Goal: Check status: Check status

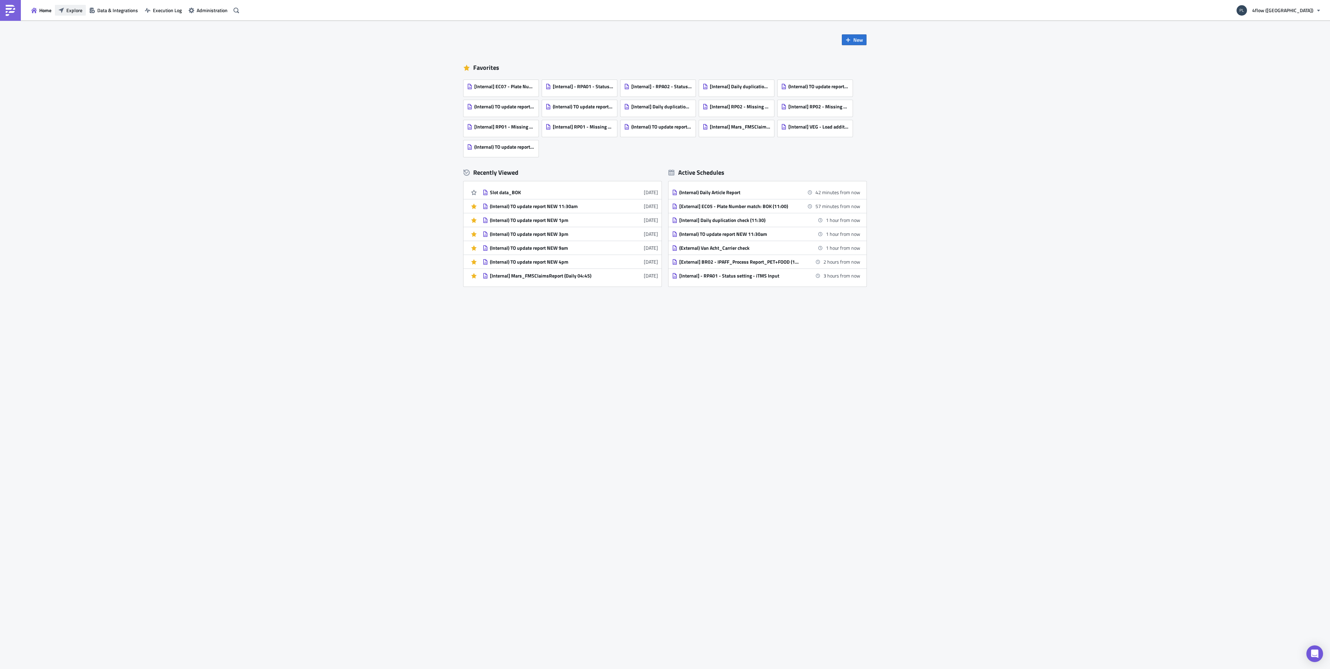
click at [71, 8] on span "Explore" at bounding box center [74, 10] width 16 height 7
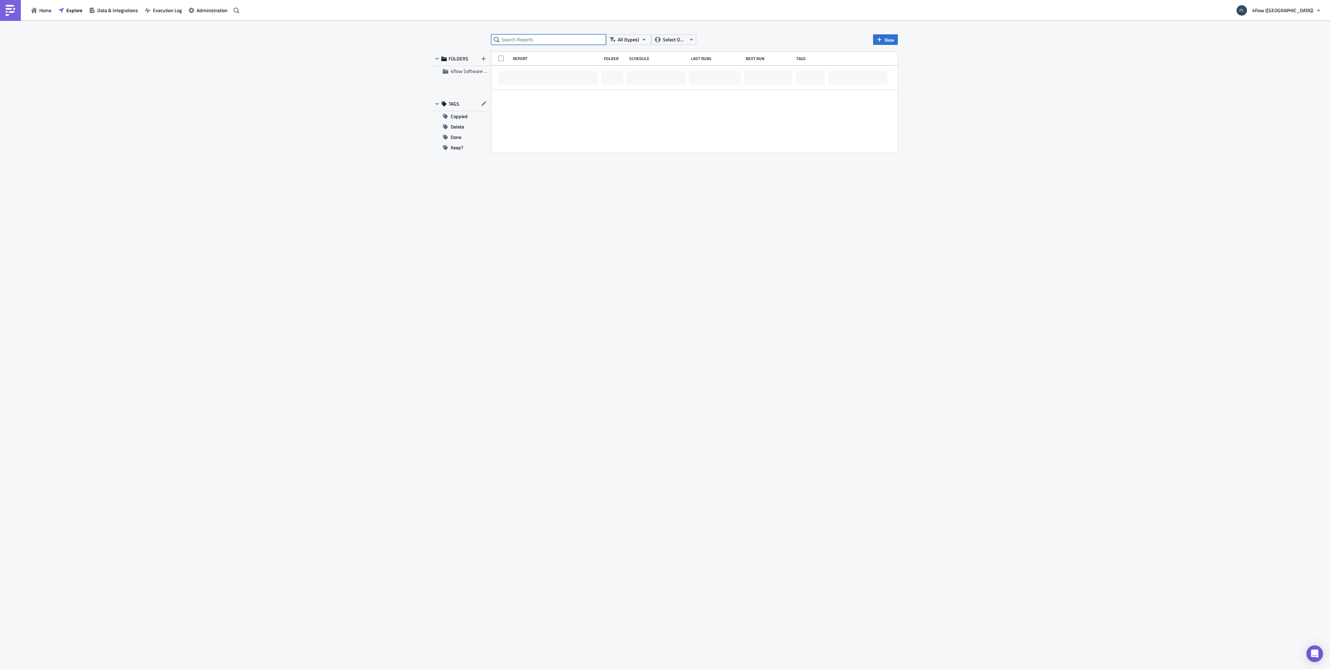
click at [538, 42] on input "text" at bounding box center [548, 39] width 115 height 10
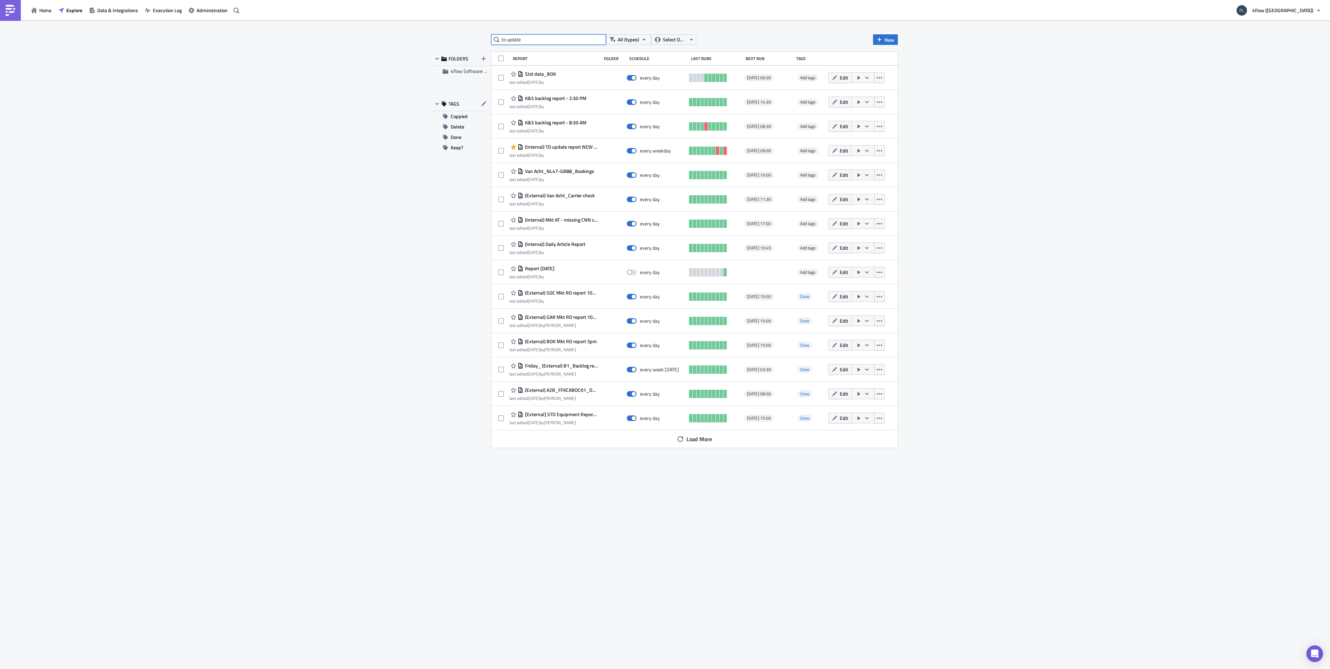
type input "to update"
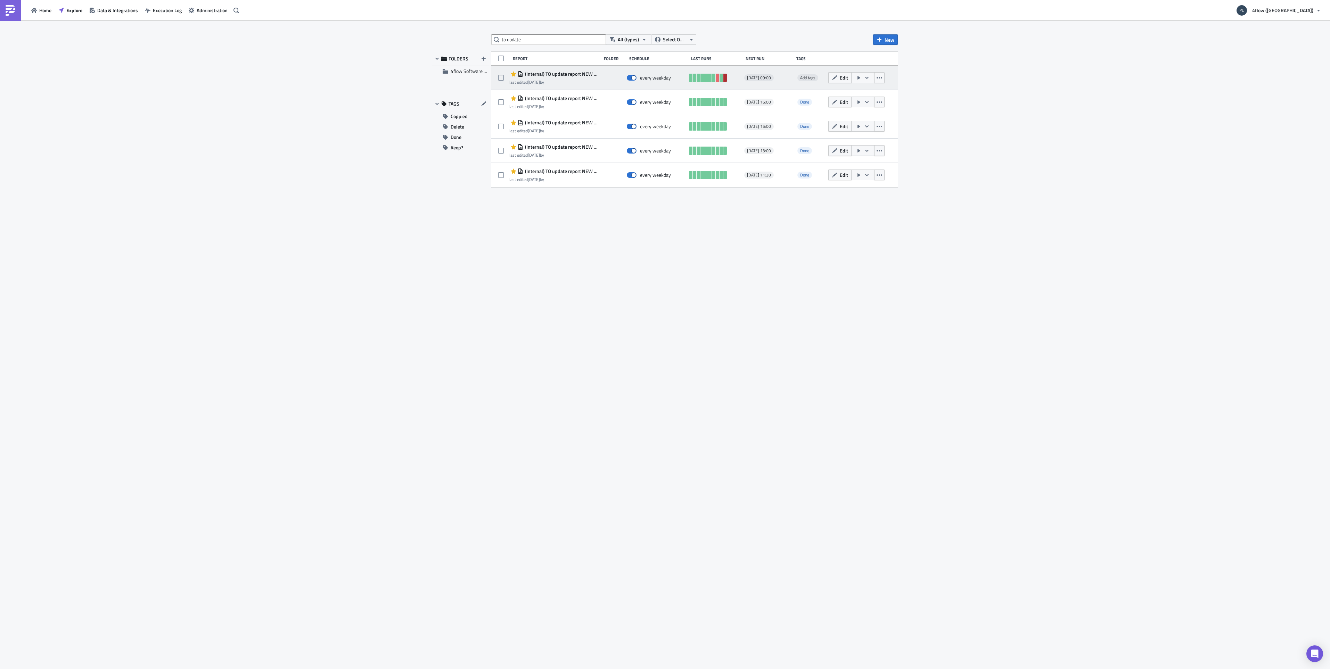
click at [724, 78] on link at bounding box center [724, 78] width 3 height 8
click at [860, 77] on icon "button" at bounding box center [859, 78] width 6 height 6
click at [865, 107] on div "Run Report" at bounding box center [882, 105] width 54 height 7
click at [837, 79] on icon "button" at bounding box center [835, 78] width 6 height 6
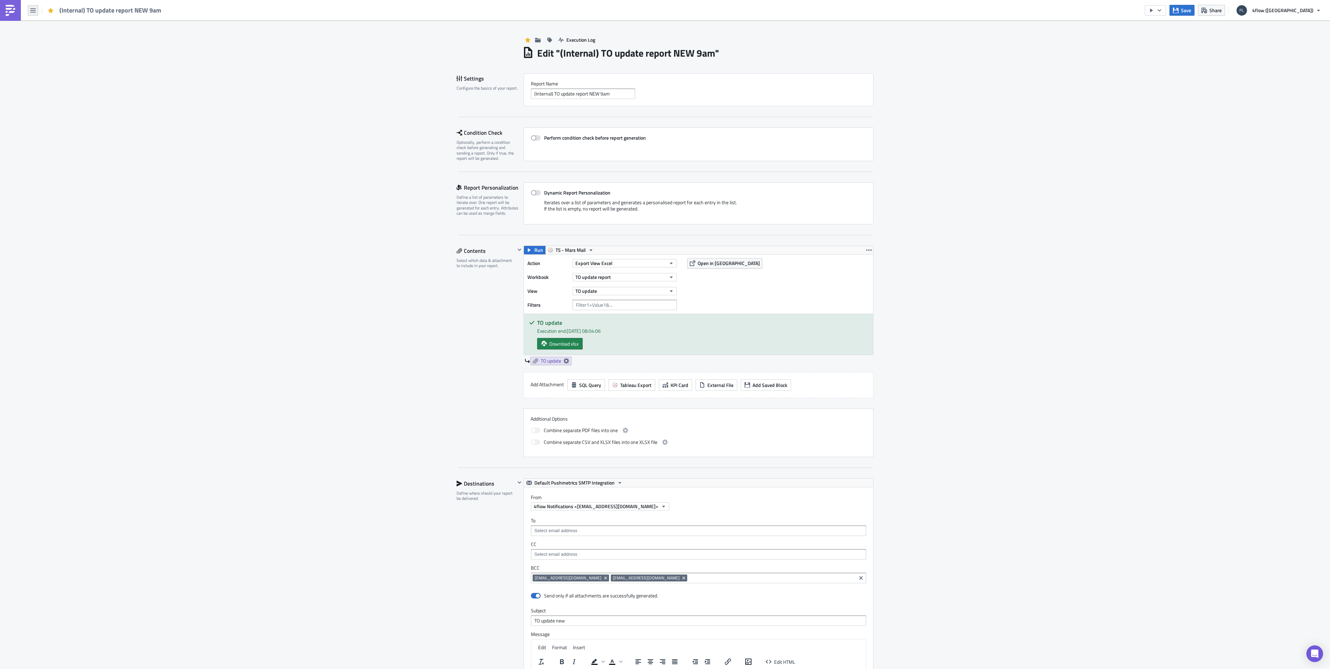
click at [32, 10] on icon "button" at bounding box center [33, 10] width 6 height 4
click at [50, 51] on div "Explore" at bounding box center [63, 48] width 46 height 7
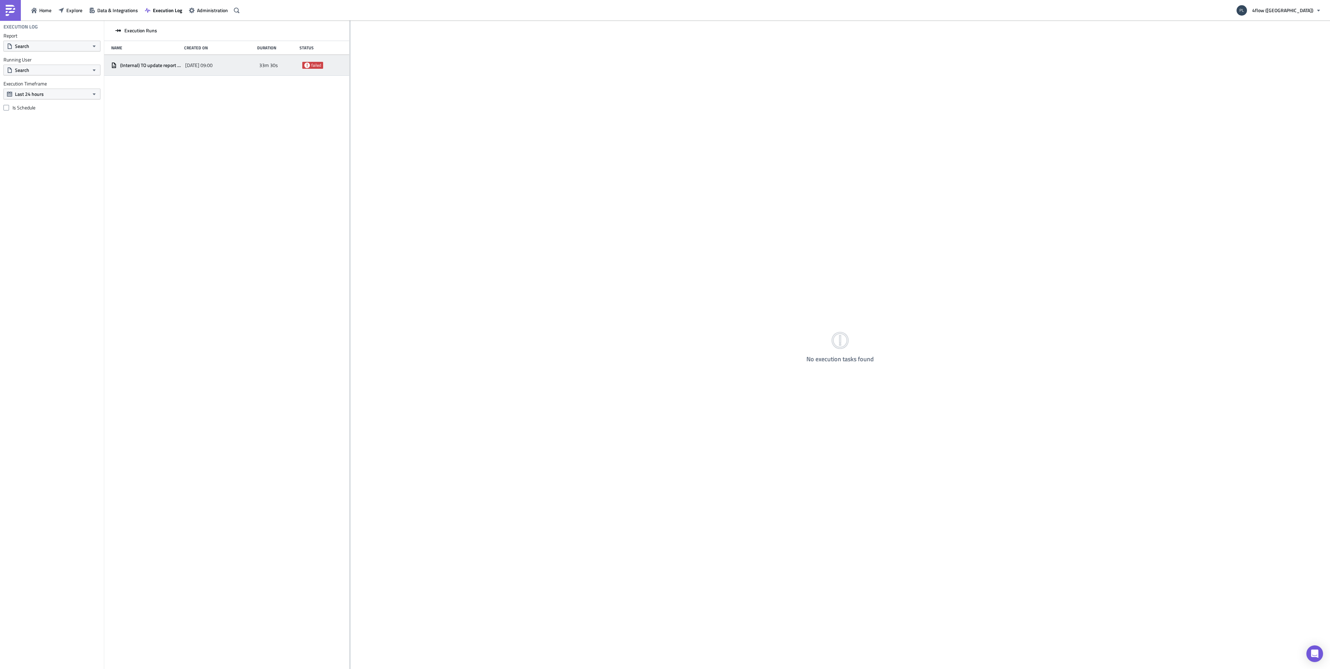
click at [312, 65] on span "failed" at bounding box center [316, 66] width 10 height 6
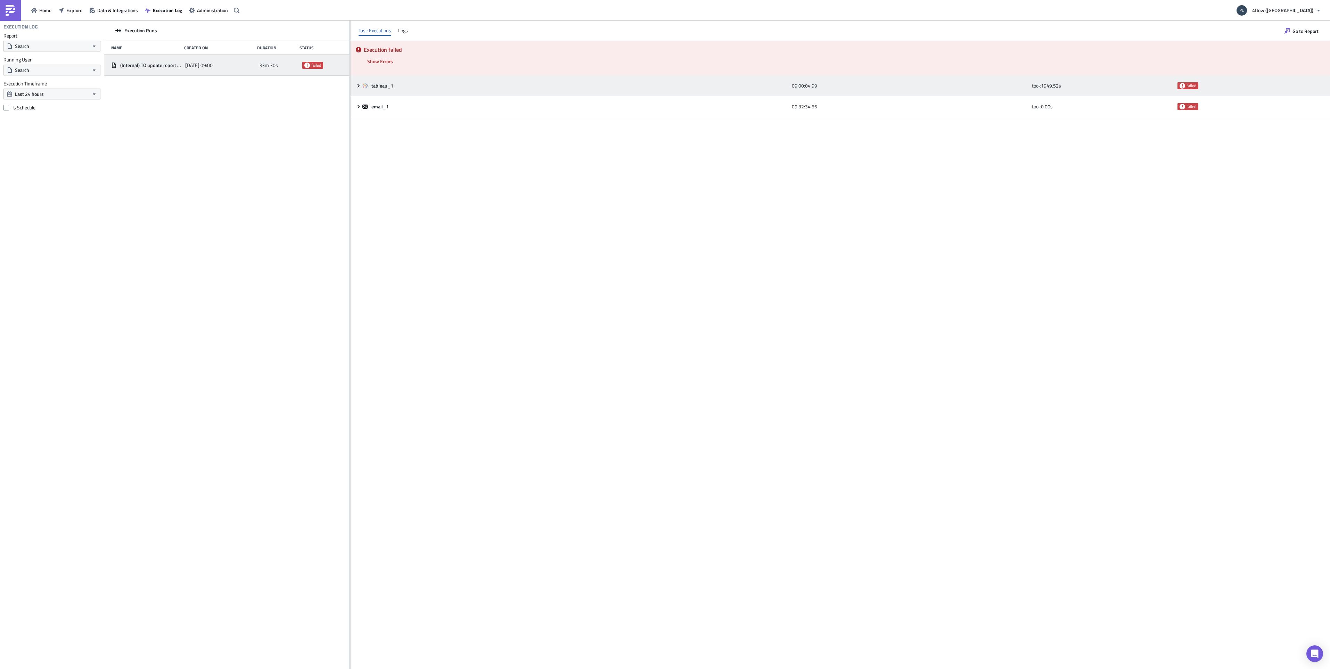
click at [357, 84] on icon at bounding box center [359, 86] width 6 height 6
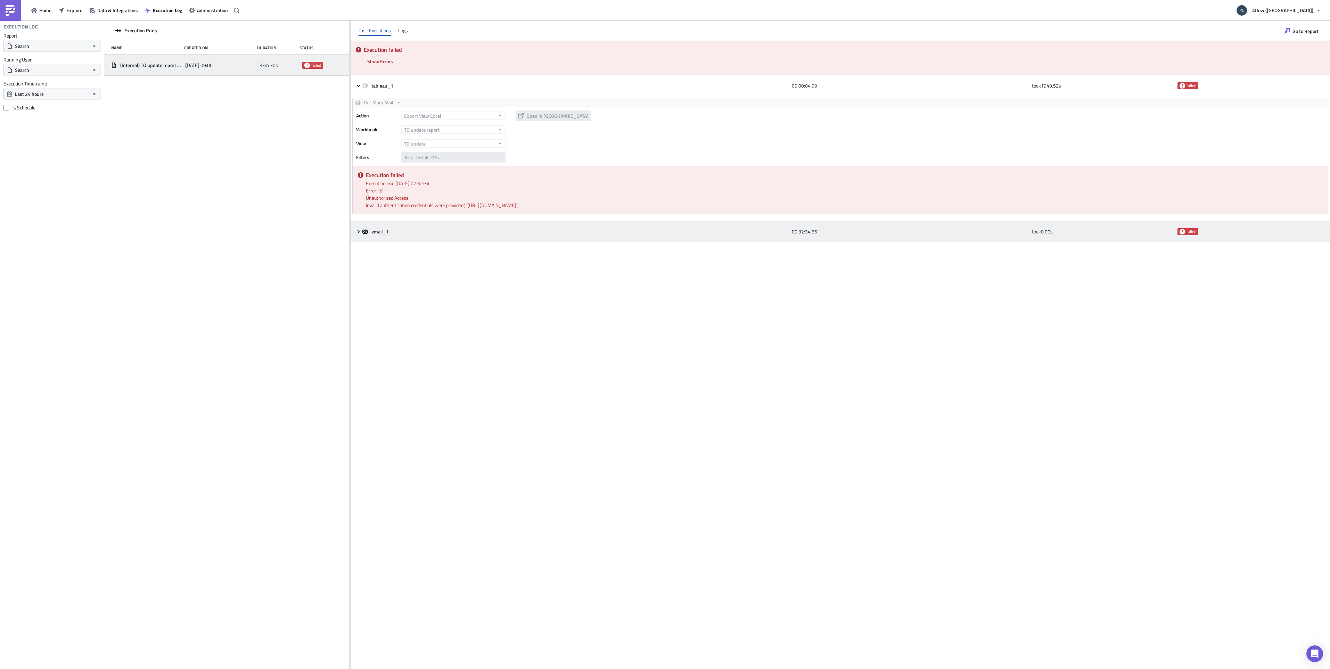
click at [358, 232] on icon at bounding box center [359, 232] width 6 height 6
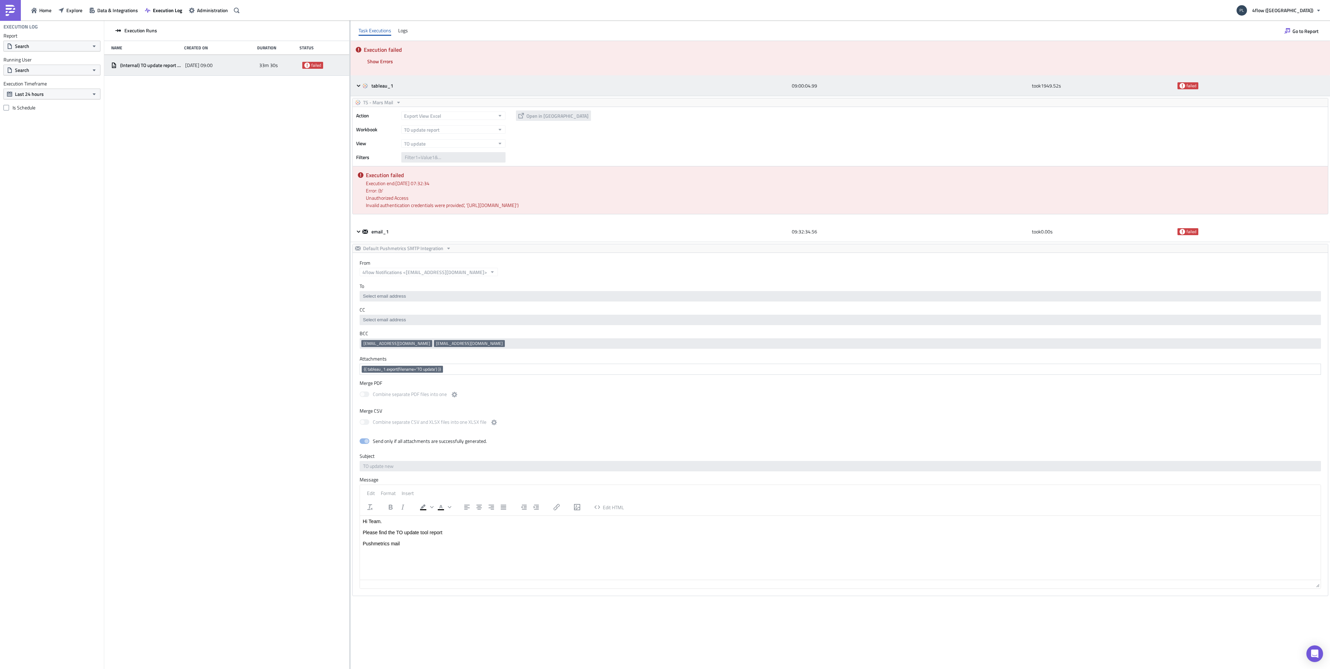
click at [362, 85] on icon at bounding box center [365, 86] width 6 height 6
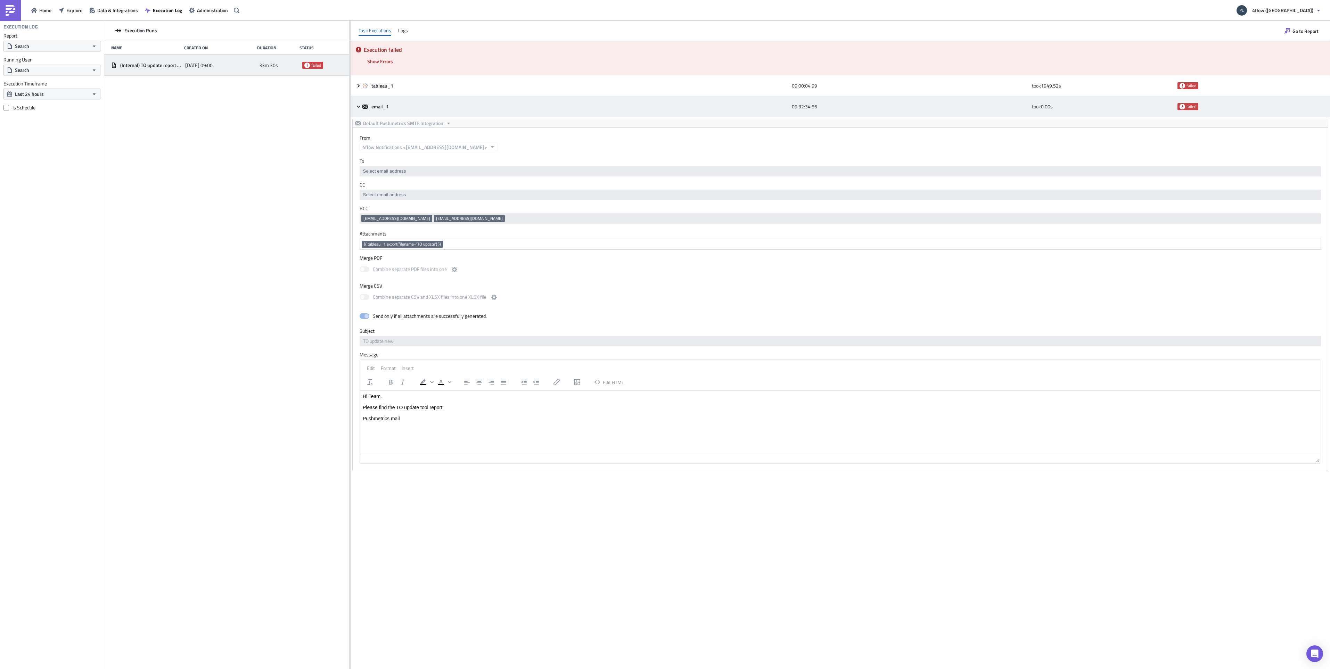
click at [360, 106] on icon at bounding box center [358, 106] width 3 height 2
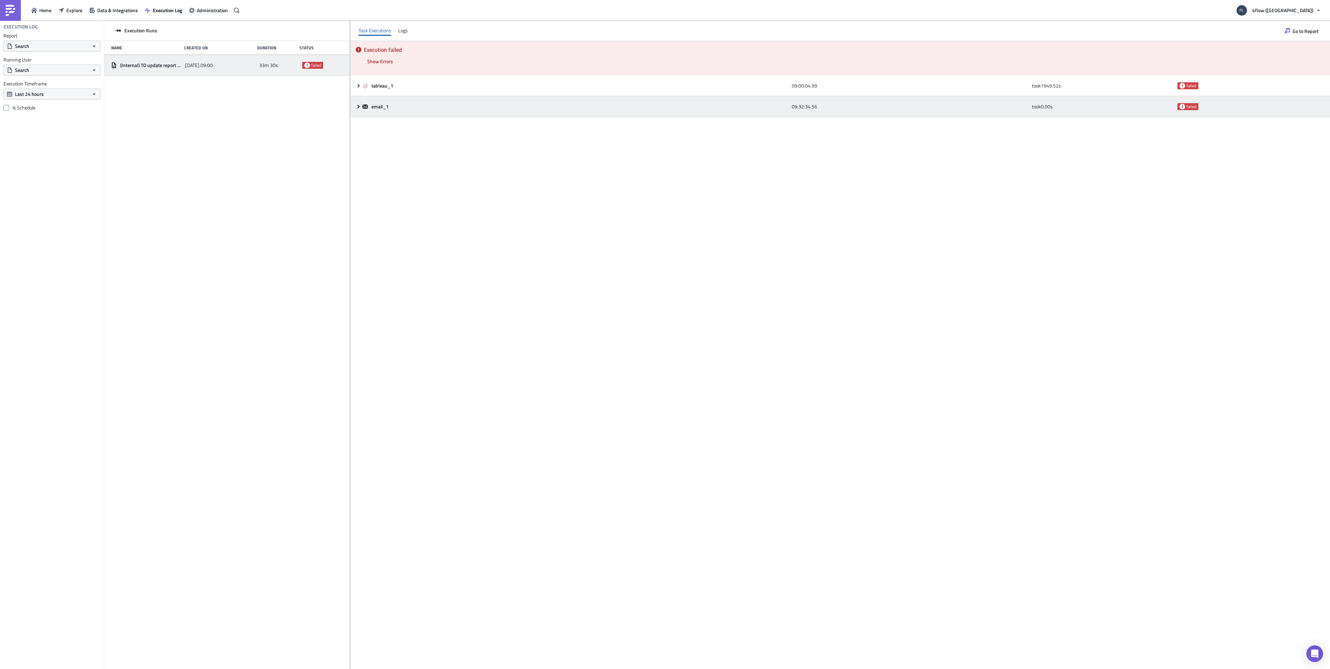
click at [357, 104] on icon at bounding box center [359, 107] width 6 height 6
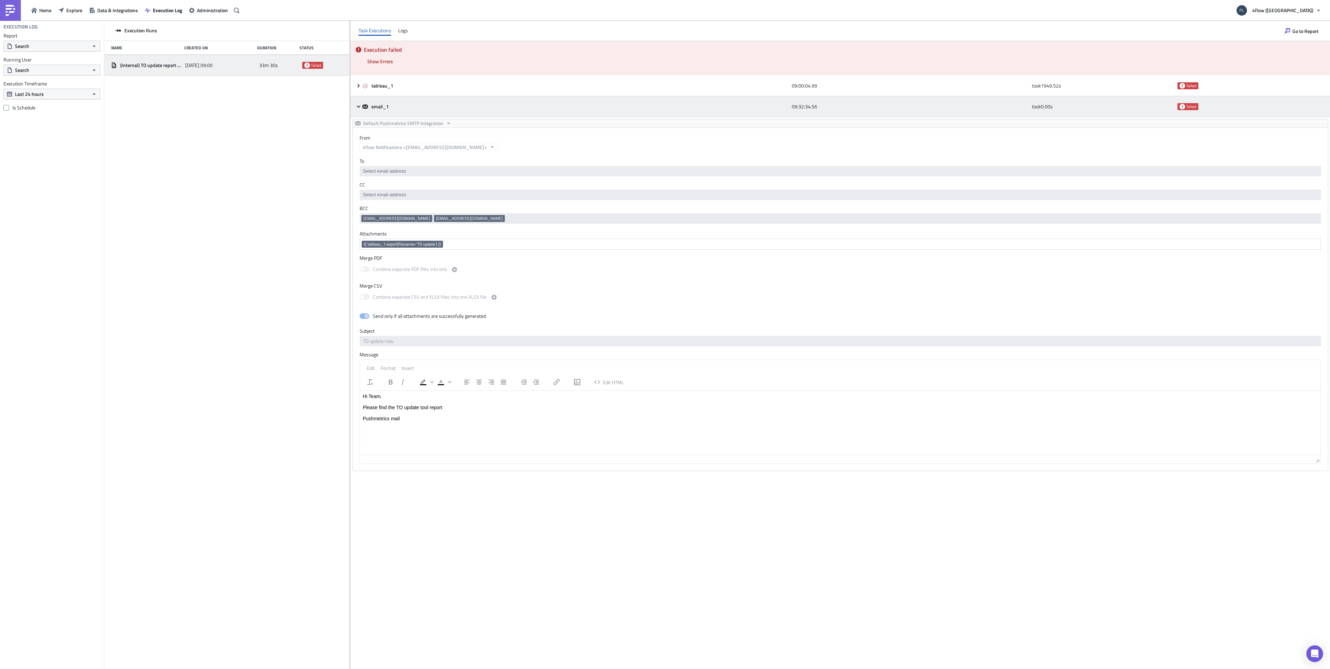
click at [360, 105] on icon at bounding box center [359, 107] width 6 height 6
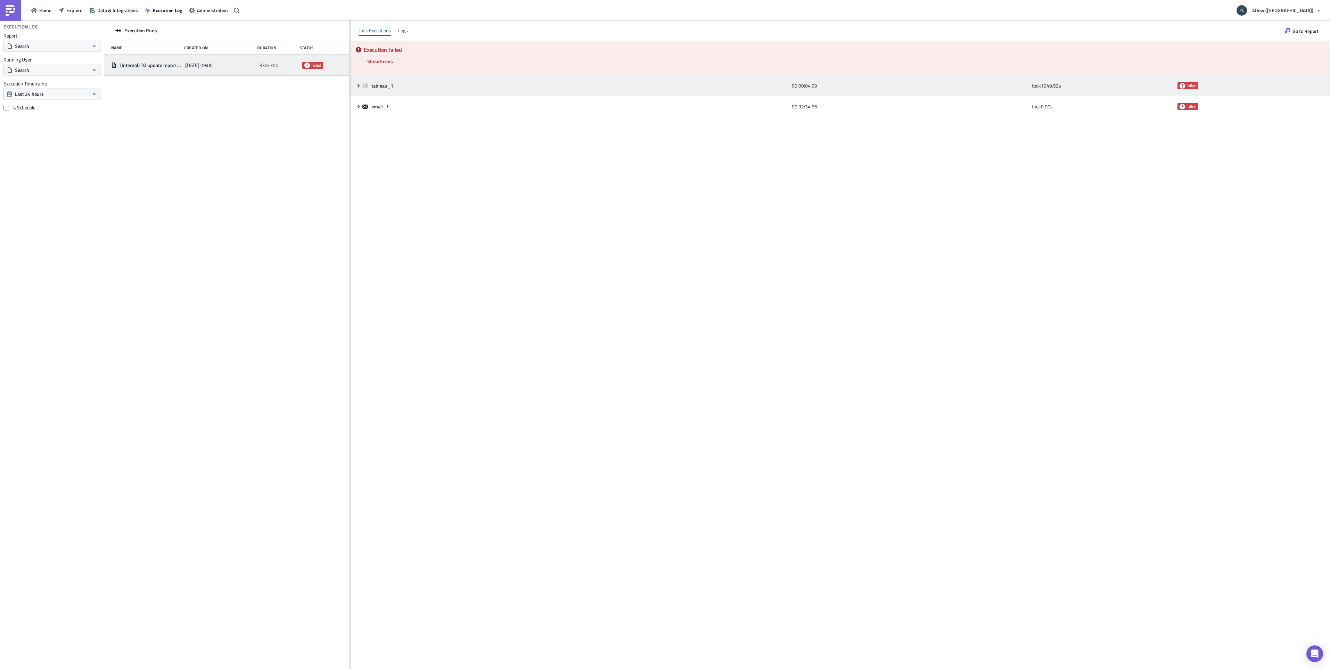
click at [359, 90] on div "tableau_1 09:00:04.99 took 1949.52 s failed" at bounding box center [840, 85] width 979 height 21
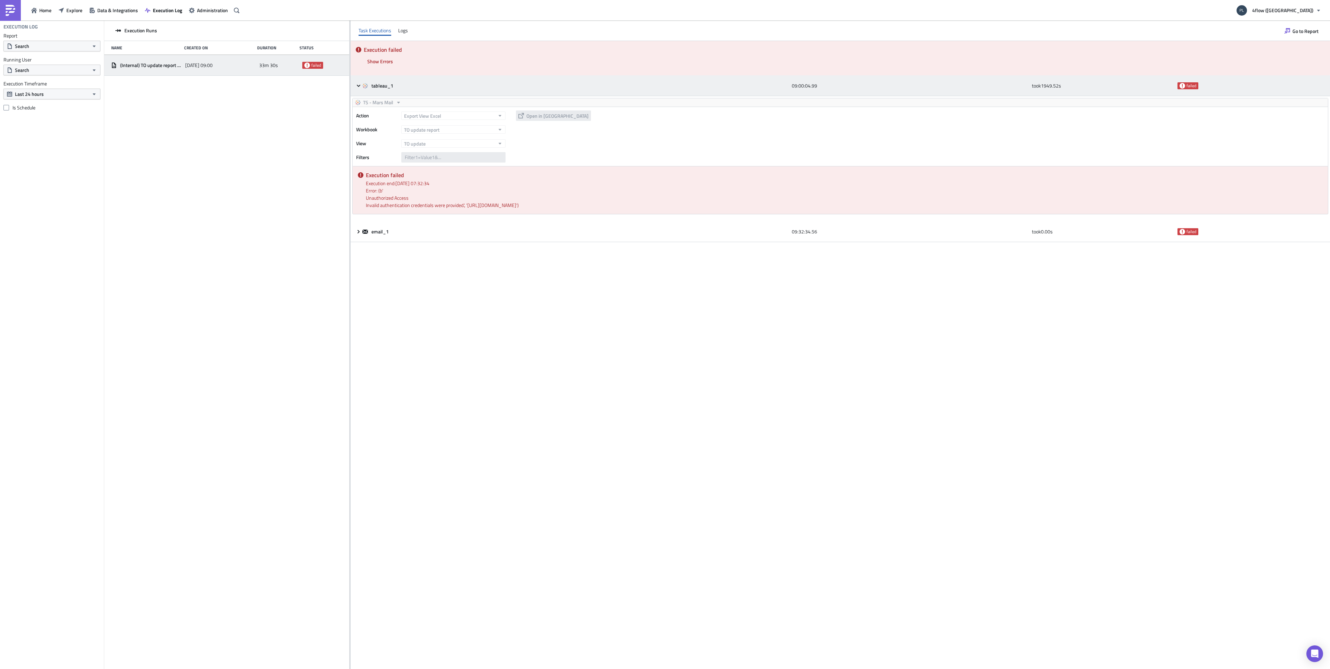
click at [359, 90] on div "tableau_1 09:00:04.99 took 1949.52 s failed" at bounding box center [840, 85] width 979 height 21
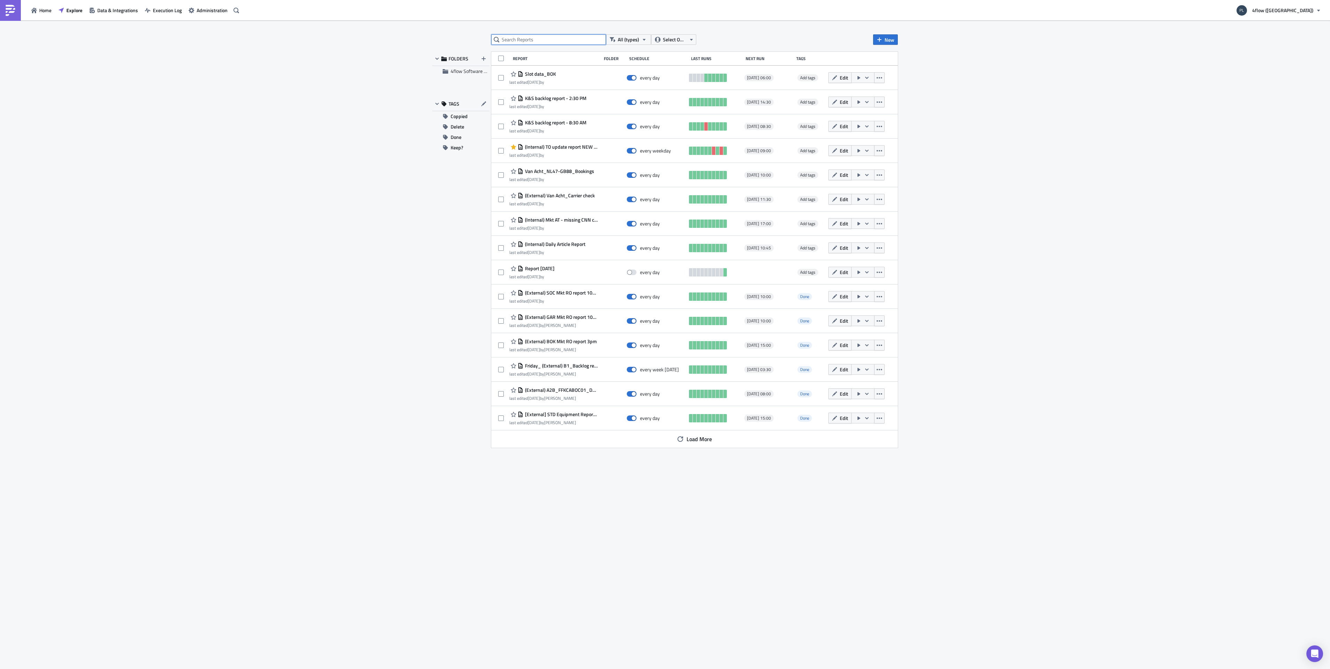
click at [559, 36] on input "text" at bounding box center [548, 39] width 115 height 10
type input "to update"
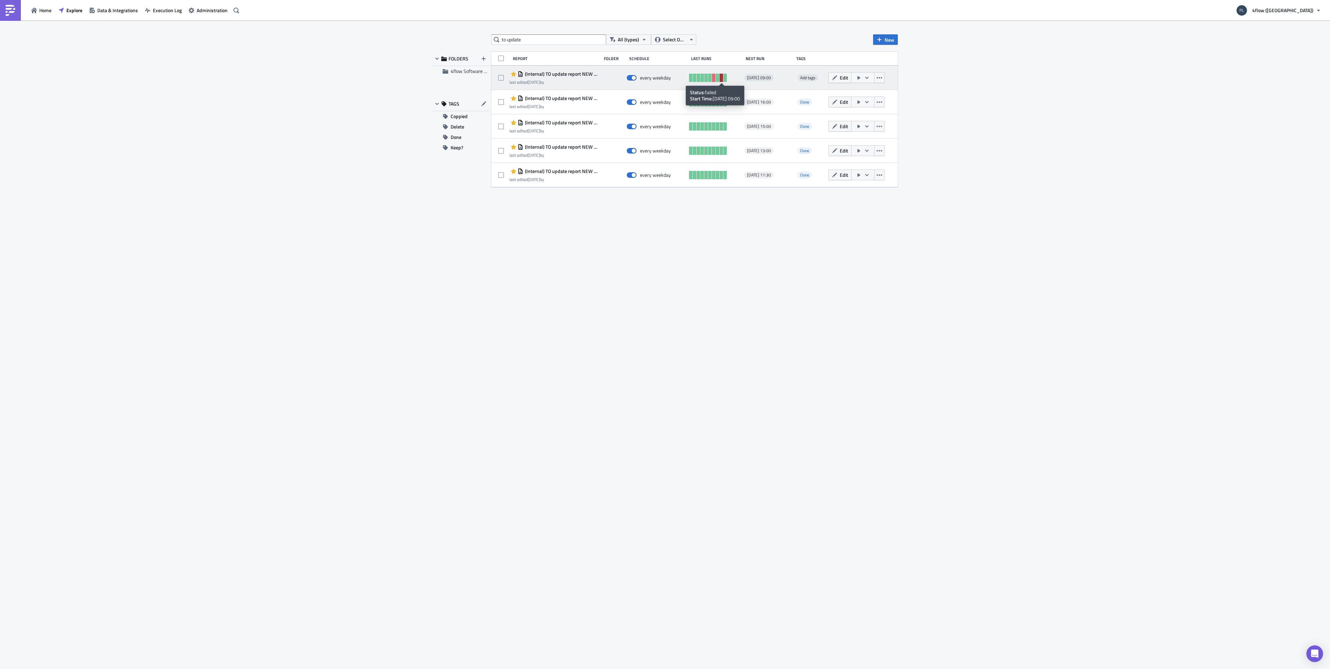
click at [723, 80] on link at bounding box center [720, 78] width 3 height 8
drag, startPoint x: 1324, startPoint y: 74, endPoint x: 1329, endPoint y: 74, distance: 5.2
click at [1324, 74] on div "to update All (types) Select Owner New FOLDERS 4flow Software KAM TAGS Coppied …" at bounding box center [665, 345] width 1330 height 650
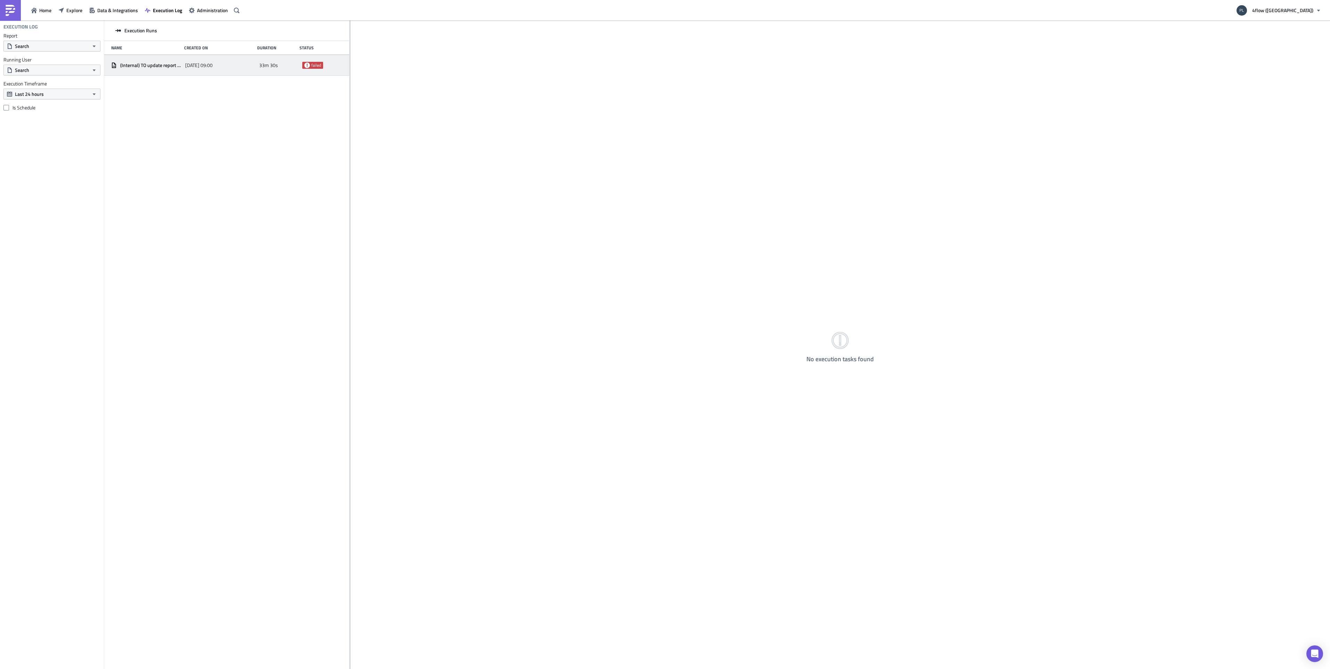
click at [187, 59] on div "2025-09-03 09:00" at bounding box center [220, 65] width 71 height 13
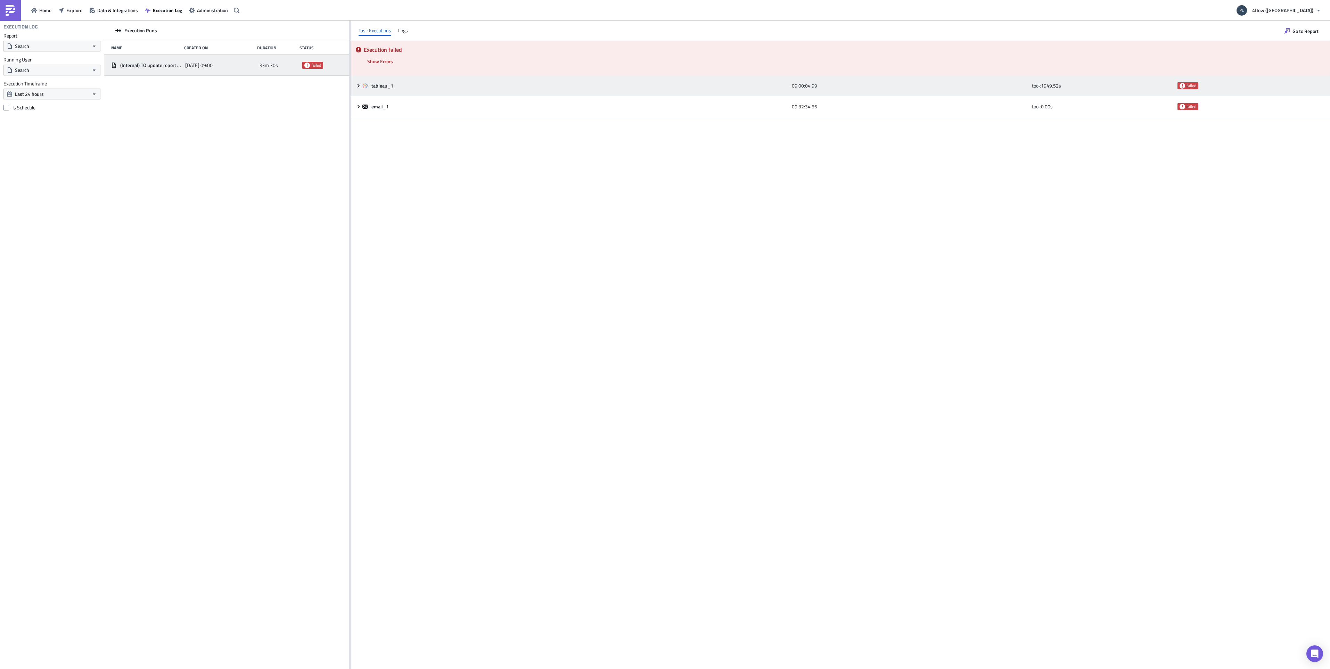
click at [363, 84] on icon at bounding box center [365, 86] width 6 height 6
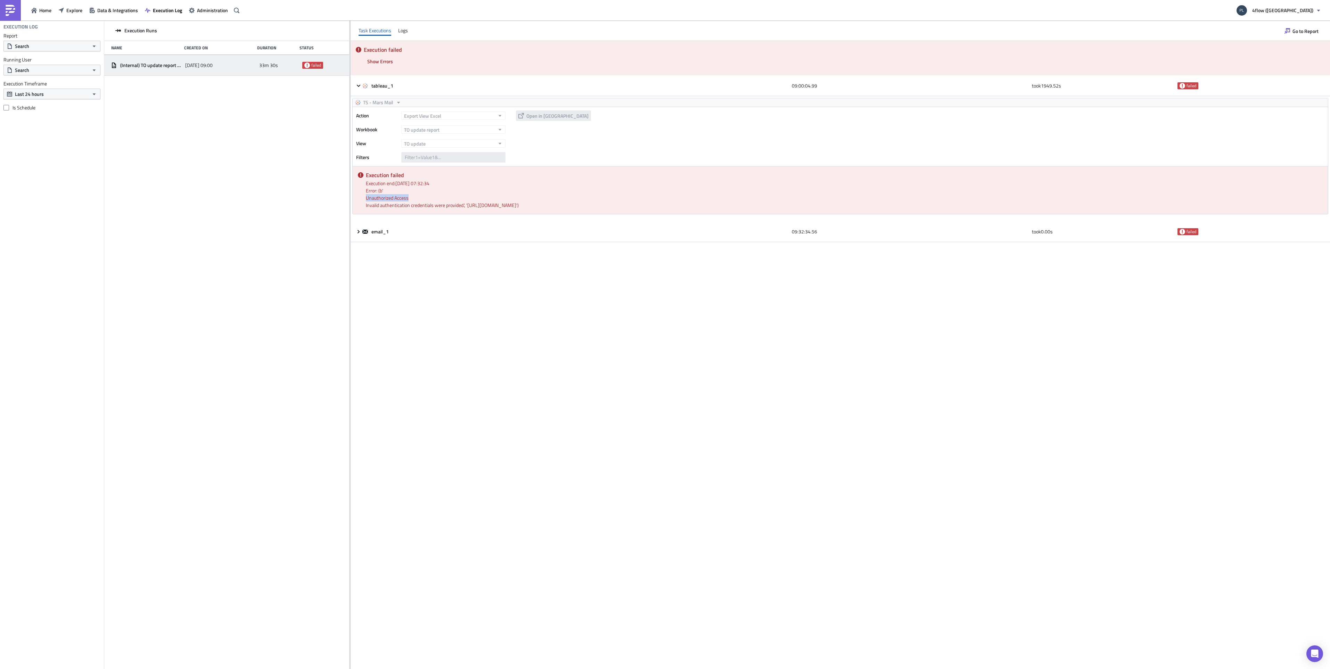
drag, startPoint x: 364, startPoint y: 200, endPoint x: 411, endPoint y: 198, distance: 46.9
click at [411, 198] on div "Execution failed Execution end: 03/09/2025, 07:32:34 Error: (b' Unauthorized Ac…" at bounding box center [840, 190] width 975 height 48
copy summary "Unauthorized Access"
